Goal: Navigation & Orientation: Find specific page/section

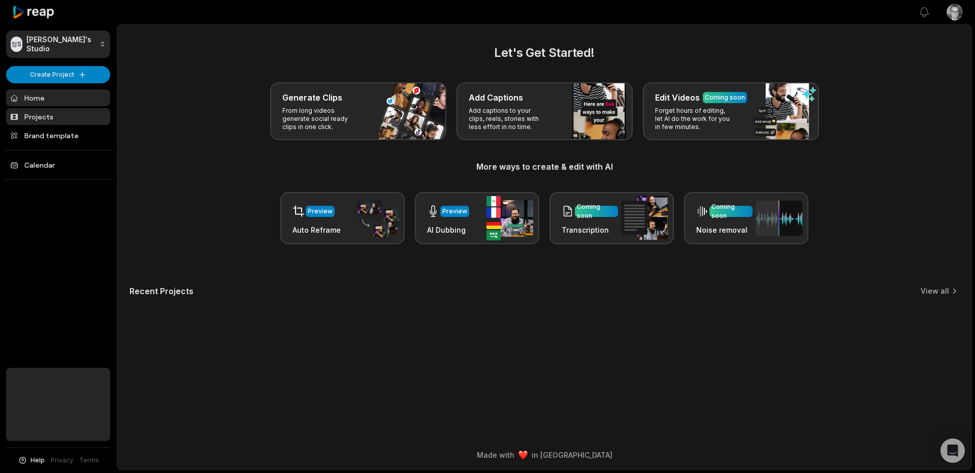
click at [49, 118] on link "Projects" at bounding box center [58, 116] width 104 height 17
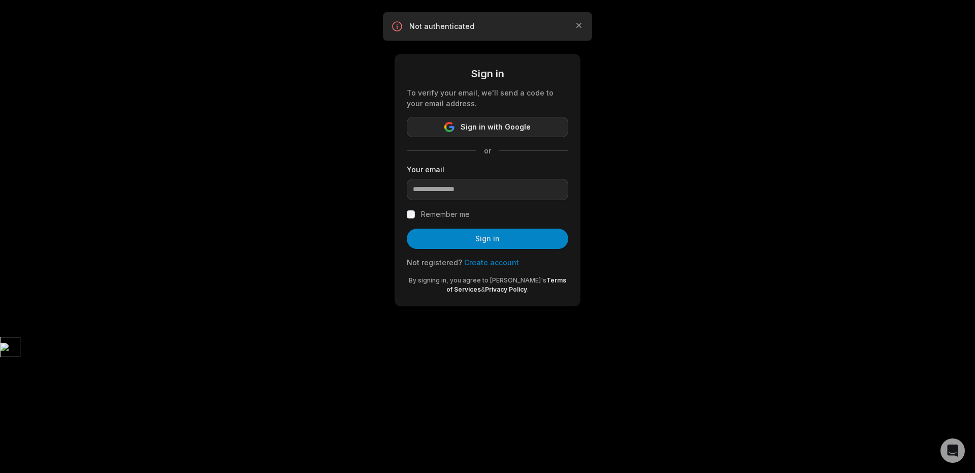
click at [508, 119] on button "Sign in with Google" at bounding box center [487, 127] width 161 height 20
